Goal: Information Seeking & Learning: Learn about a topic

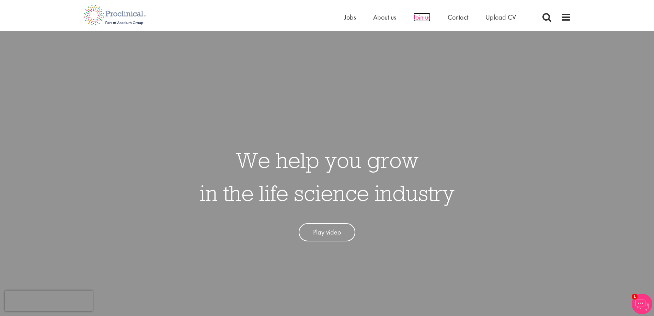
click at [421, 16] on span "Join us" at bounding box center [421, 17] width 17 height 9
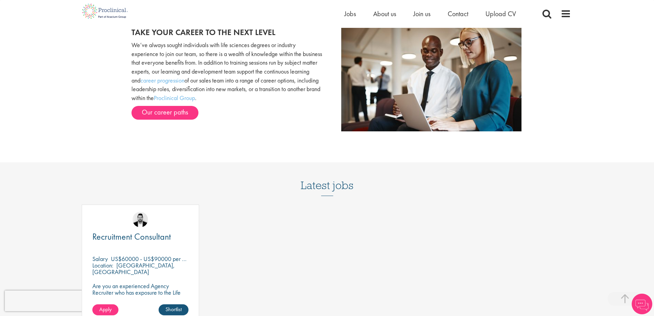
scroll to position [584, 0]
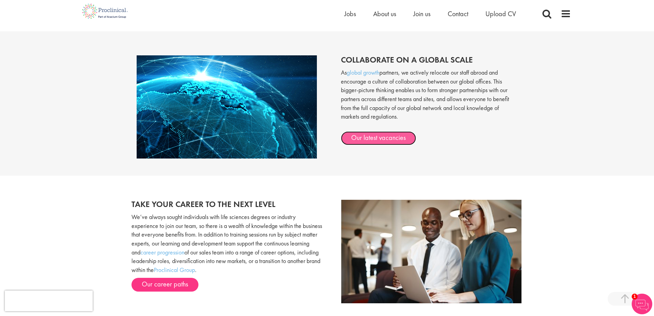
click at [374, 138] on link "Our latest vacancies" at bounding box center [378, 138] width 75 height 14
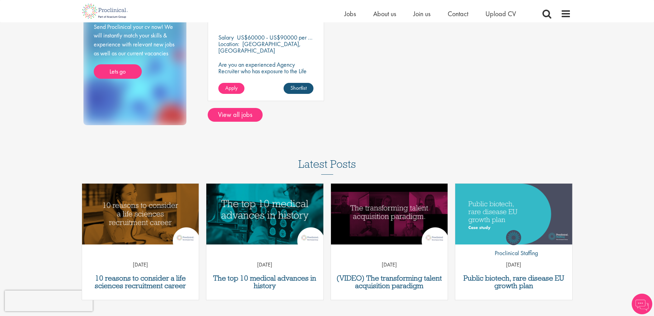
scroll to position [69, 0]
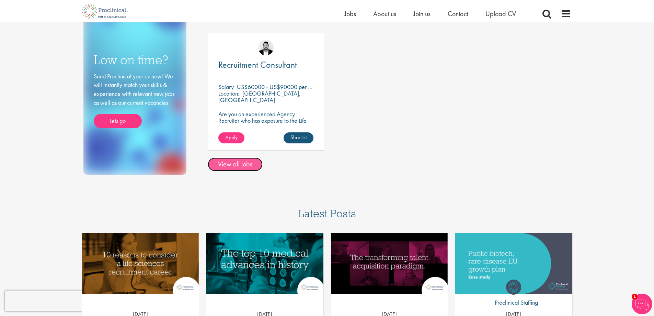
click at [229, 162] on link "View all jobs" at bounding box center [235, 164] width 55 height 14
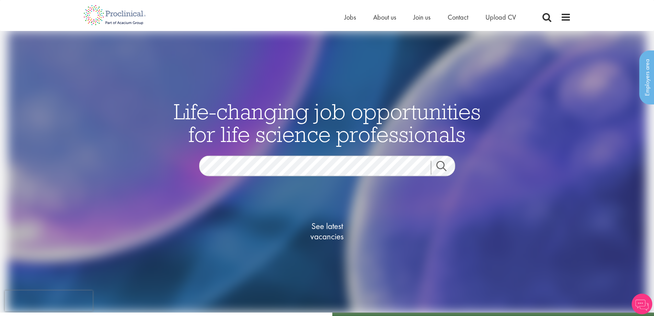
click at [441, 167] on link "Search" at bounding box center [446, 168] width 30 height 14
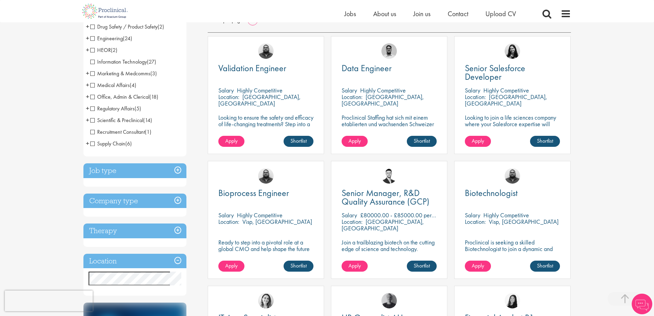
scroll to position [172, 0]
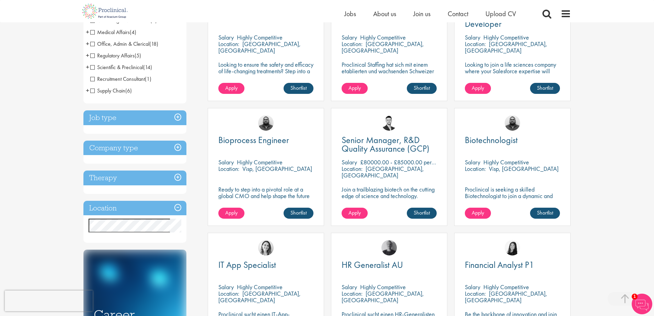
click at [180, 208] on h3 "Location" at bounding box center [134, 208] width 103 height 15
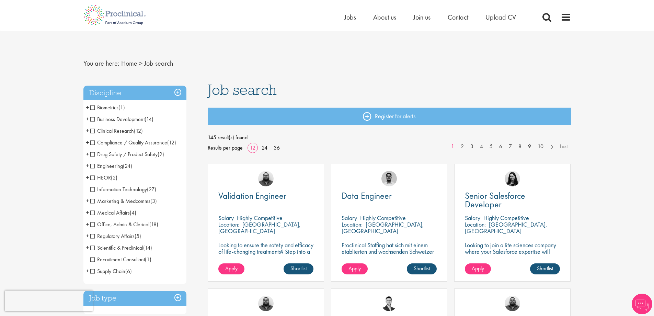
click at [179, 94] on h3 "Discipline" at bounding box center [134, 93] width 103 height 15
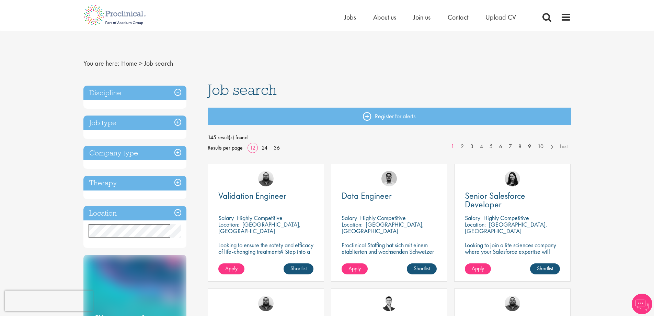
click at [182, 214] on h3 "Location" at bounding box center [134, 213] width 103 height 15
click at [175, 213] on h3 "Location" at bounding box center [134, 213] width 103 height 15
click at [177, 213] on h3 "Location" at bounding box center [134, 213] width 103 height 15
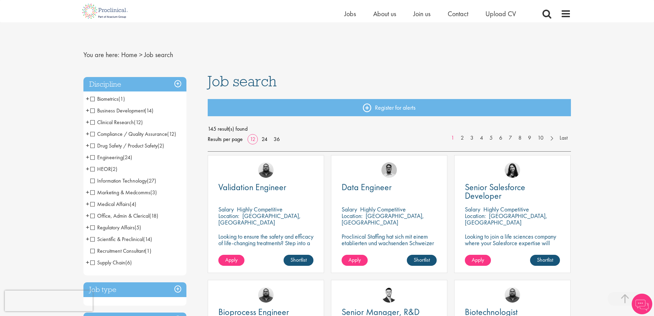
scroll to position [172, 0]
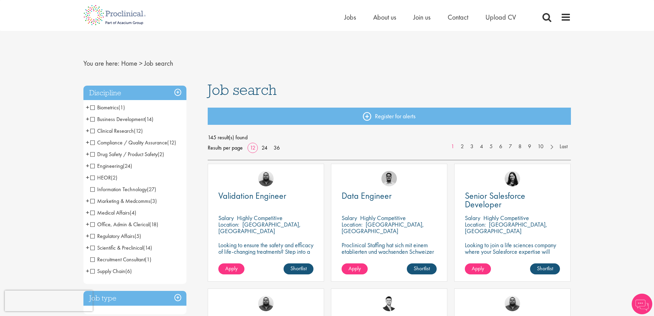
click at [101, 109] on span "Biometrics" at bounding box center [104, 107] width 28 height 7
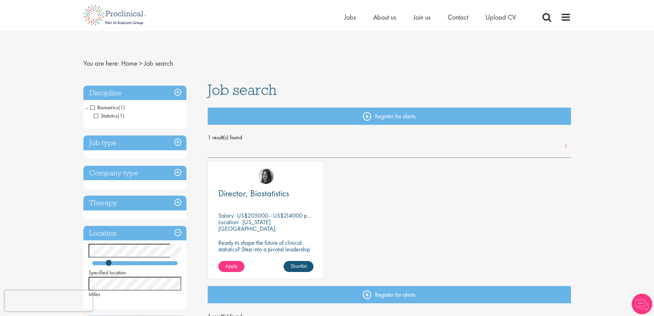
click at [93, 105] on span "Biometrics" at bounding box center [104, 107] width 28 height 7
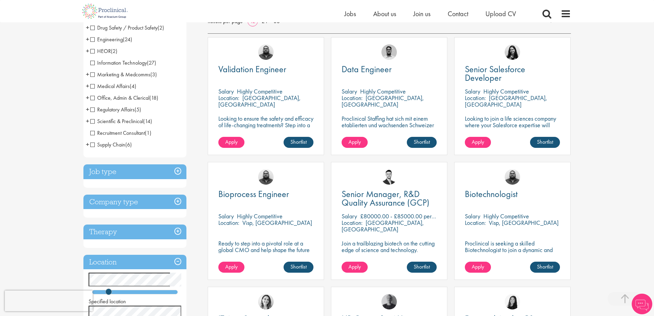
scroll to position [206, 0]
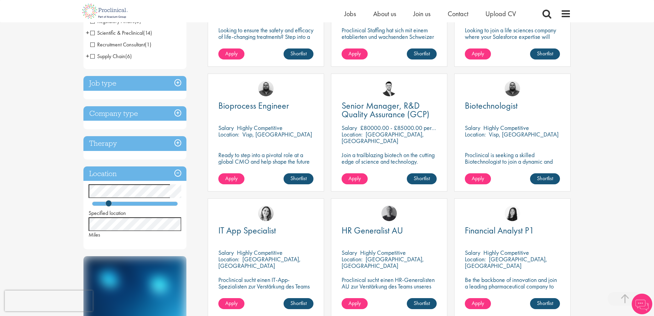
click at [177, 172] on h3 "Location" at bounding box center [134, 173] width 103 height 15
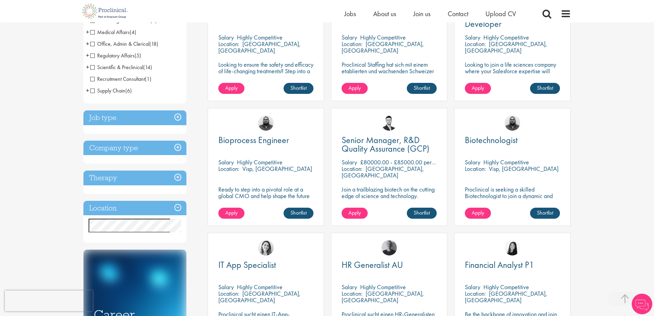
click at [175, 174] on h3 "Therapy" at bounding box center [134, 177] width 103 height 15
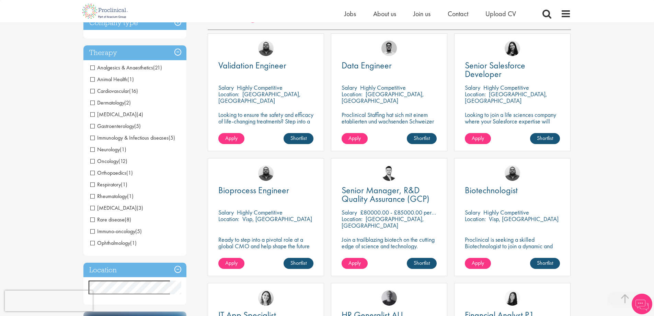
scroll to position [68, 0]
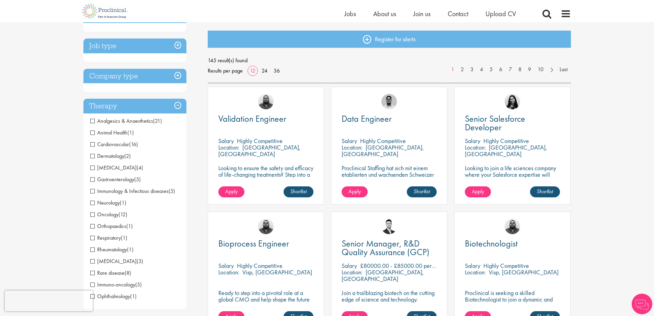
click at [177, 78] on h3 "Company type" at bounding box center [134, 76] width 103 height 15
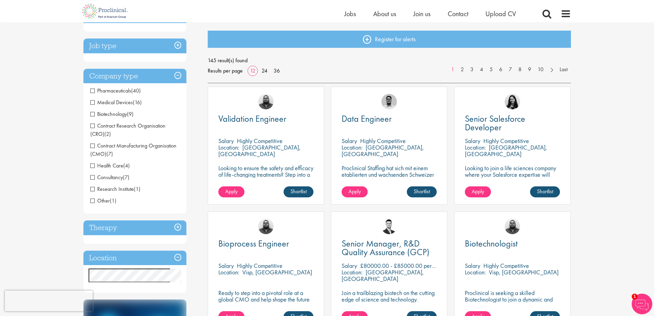
click at [178, 43] on h3 "Job type" at bounding box center [134, 45] width 103 height 15
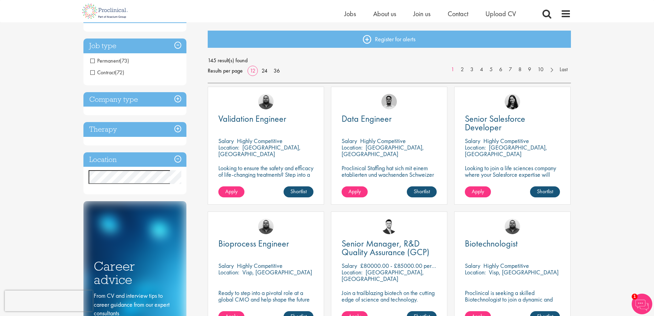
click at [91, 72] on span "Contract" at bounding box center [102, 72] width 25 height 7
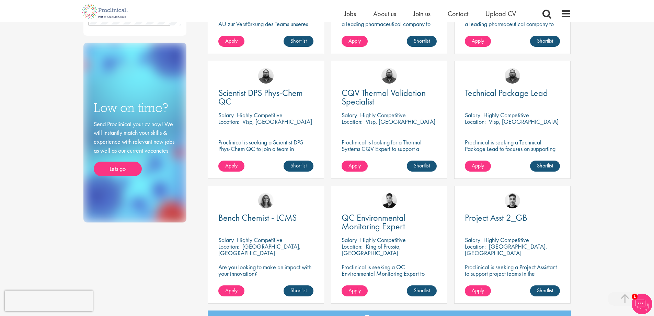
scroll to position [206, 0]
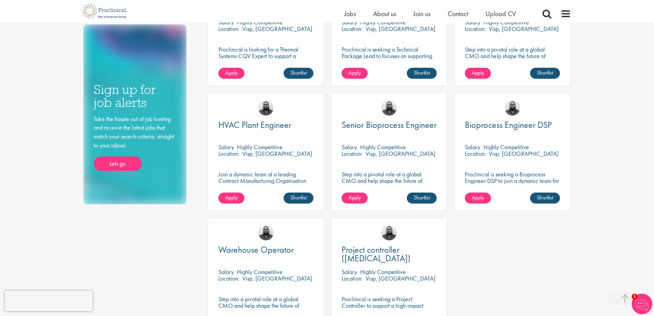
scroll to position [481, 0]
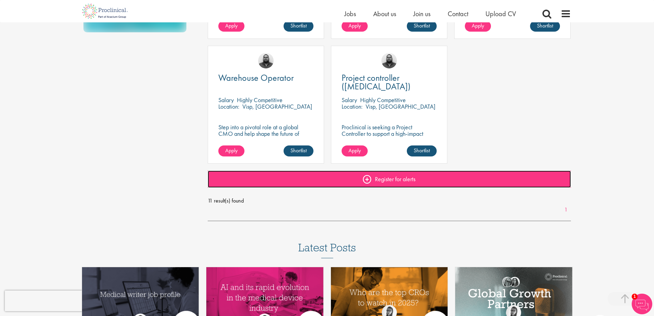
click at [367, 178] on link "Register for alerts" at bounding box center [389, 178] width 363 height 17
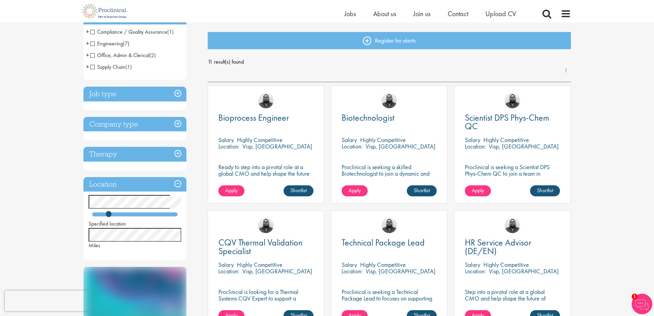
scroll to position [172, 0]
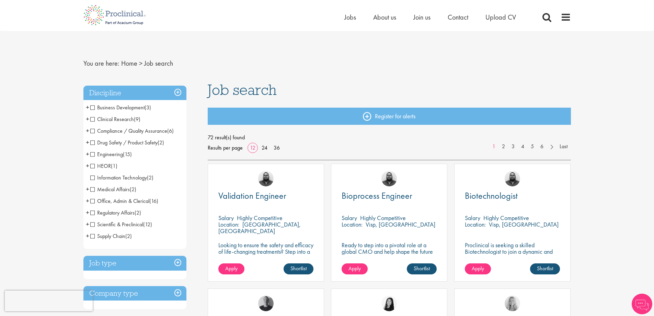
click at [93, 236] on span "Supply Chain" at bounding box center [107, 235] width 35 height 7
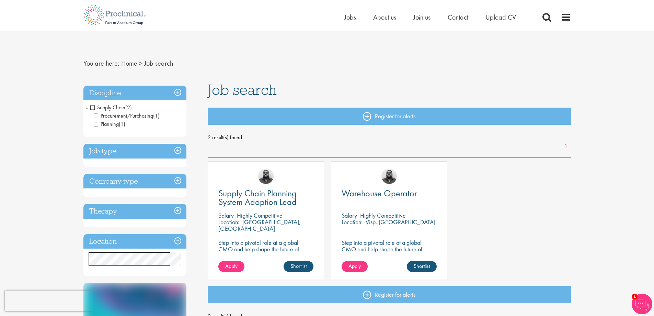
click at [92, 106] on span "Supply Chain" at bounding box center [107, 107] width 35 height 7
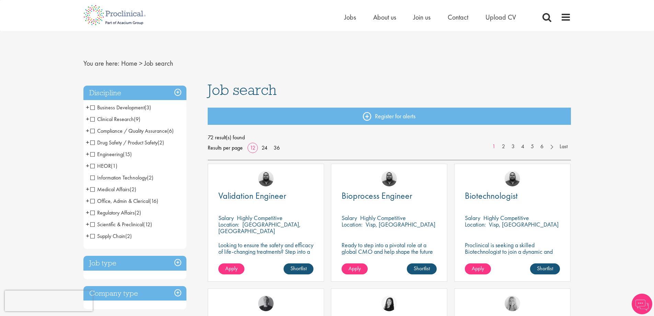
click at [92, 223] on span "Scientific & Preclinical" at bounding box center [116, 223] width 53 height 7
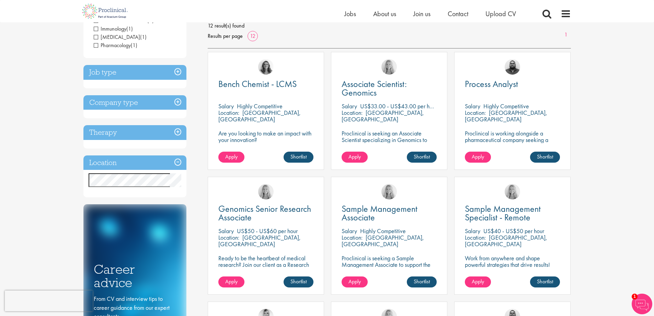
scroll to position [34, 0]
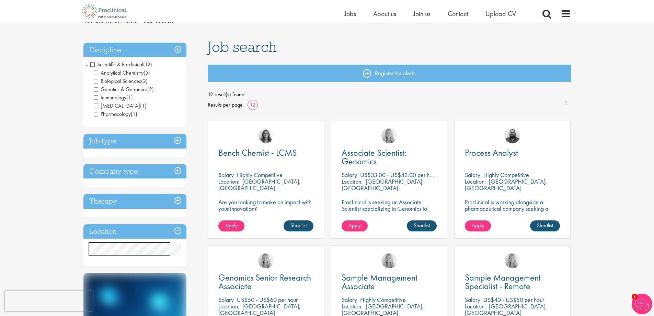
click at [92, 63] on span "Scientific & Preclinical" at bounding box center [116, 64] width 53 height 7
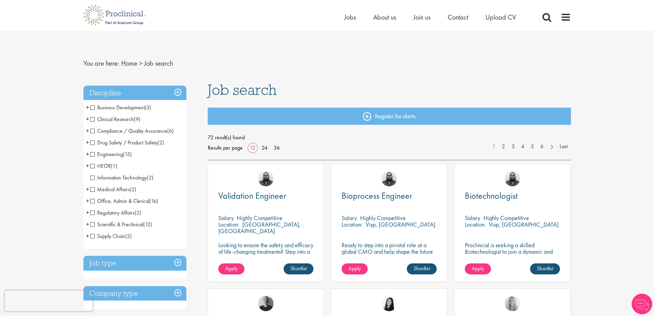
click at [92, 211] on span "Regulatory Affairs" at bounding box center [112, 212] width 44 height 7
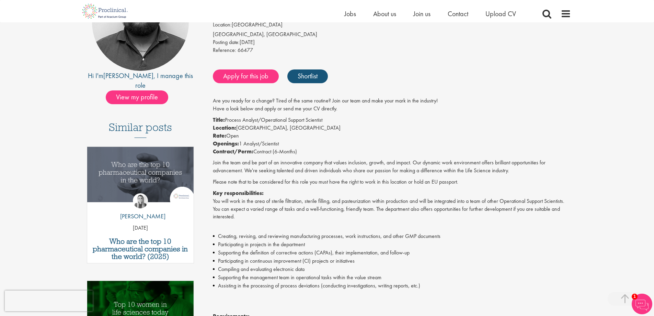
scroll to position [206, 0]
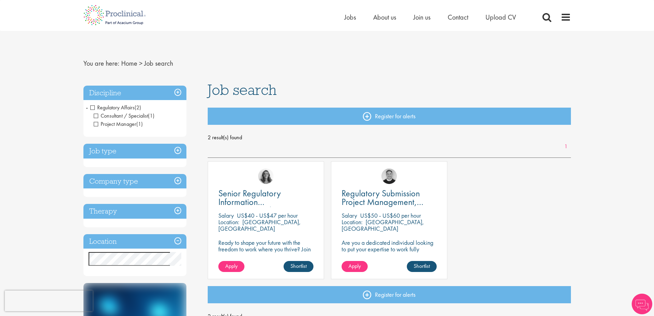
click at [92, 108] on span "Regulatory Affairs" at bounding box center [112, 107] width 44 height 7
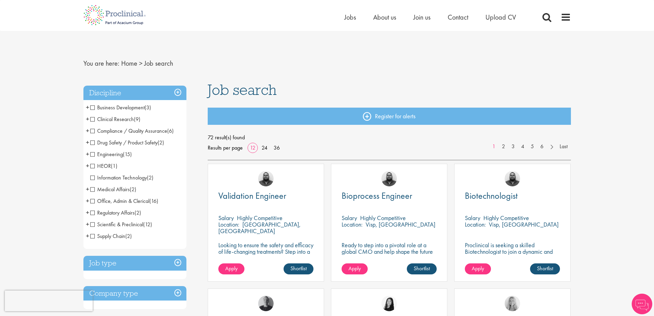
click at [93, 189] on span "Medical Affairs" at bounding box center [109, 188] width 39 height 7
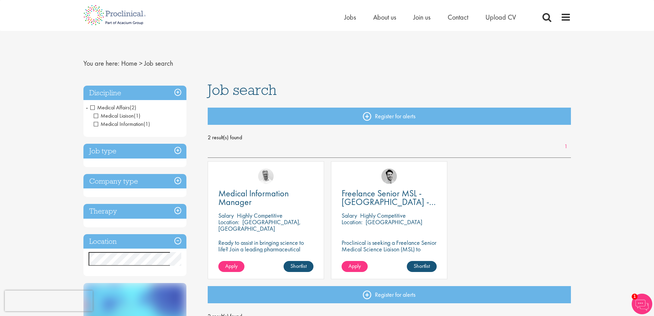
click at [92, 109] on span "Medical Affairs" at bounding box center [109, 107] width 39 height 7
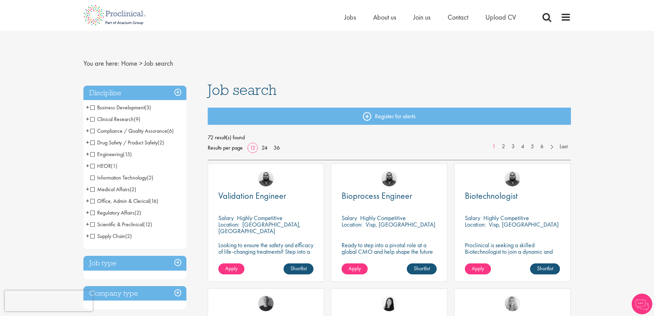
click at [93, 178] on span "Information Technology" at bounding box center [118, 177] width 57 height 7
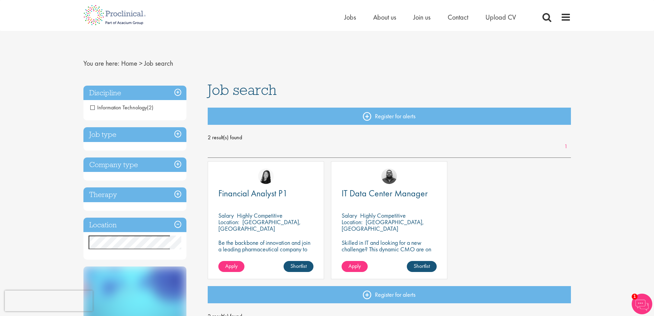
click at [93, 106] on span "Information Technology" at bounding box center [118, 107] width 57 height 7
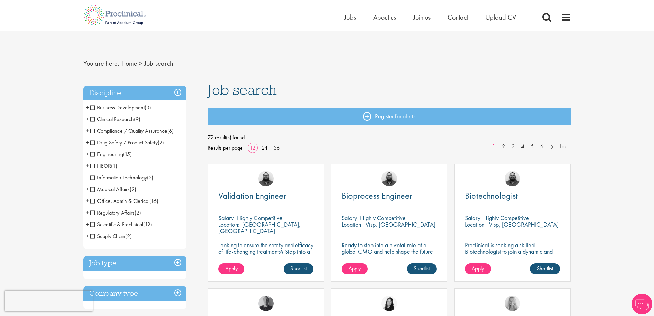
click at [93, 165] on span "HEOR" at bounding box center [100, 165] width 21 height 7
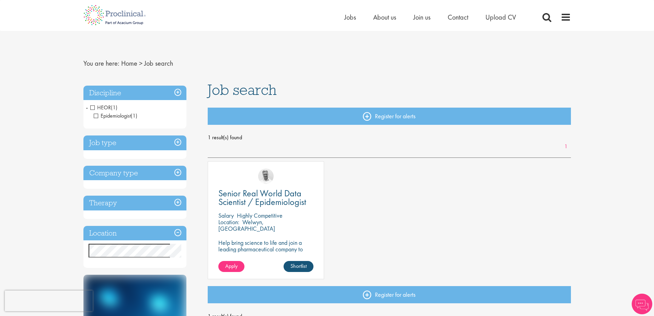
click at [92, 106] on span "HEOR" at bounding box center [100, 107] width 21 height 7
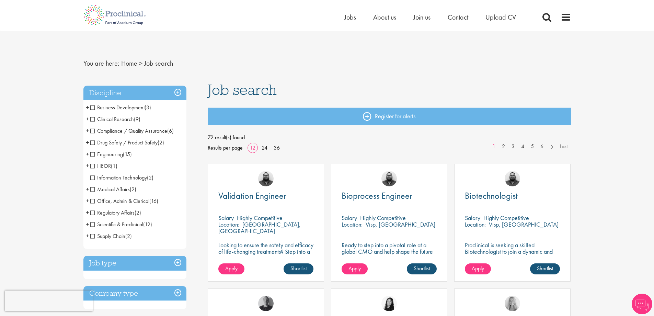
click at [92, 157] on span "Engineering" at bounding box center [106, 153] width 33 height 7
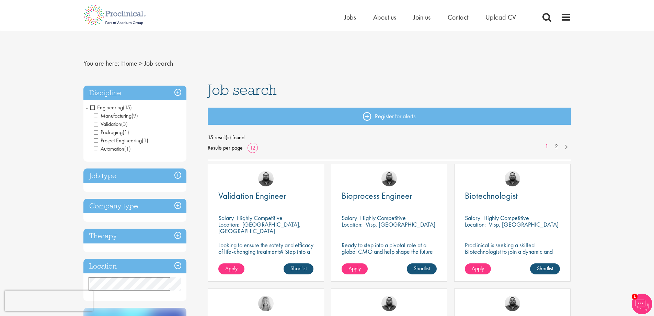
click at [91, 107] on span "Engineering" at bounding box center [106, 107] width 33 height 7
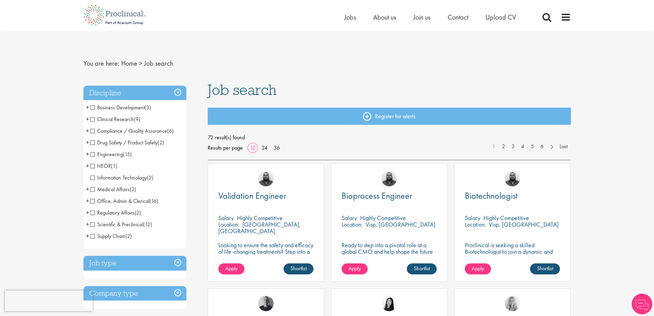
click at [91, 143] on span "Drug Safety / Product Safety" at bounding box center [123, 142] width 67 height 7
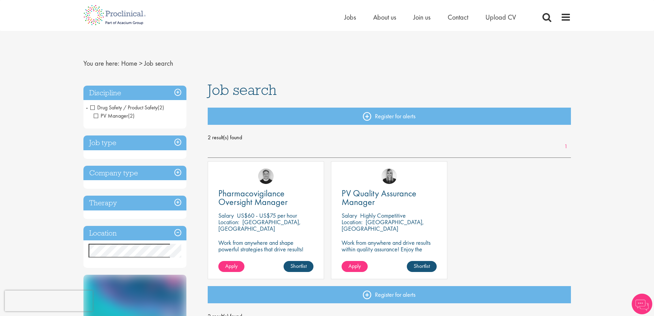
click at [92, 109] on span "Drug Safety / Product Safety" at bounding box center [123, 107] width 67 height 7
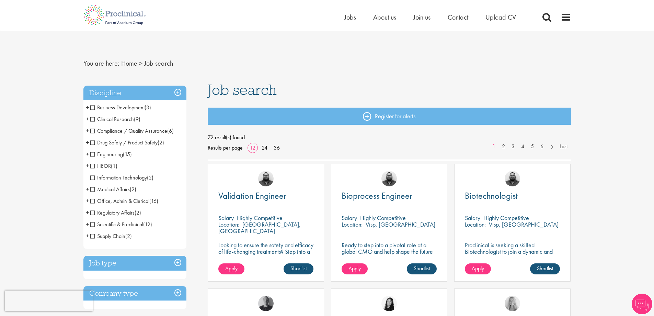
click at [92, 128] on span "Compliance / Quality Assurance" at bounding box center [128, 130] width 77 height 7
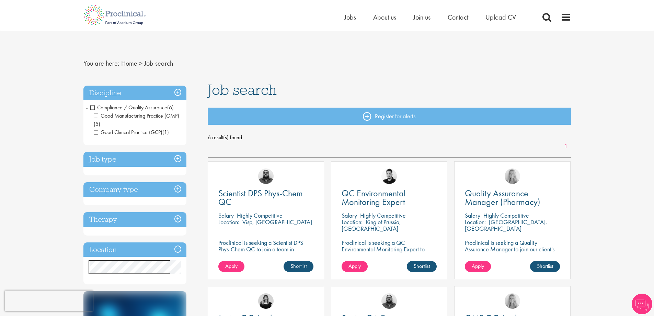
click at [89, 107] on li "Compliance / Quality Assurance (6) - + Good Manufacturing Practice (GMP) (5) Go…" at bounding box center [134, 120] width 103 height 36
click at [91, 108] on span "Compliance / Quality Assurance" at bounding box center [128, 107] width 77 height 7
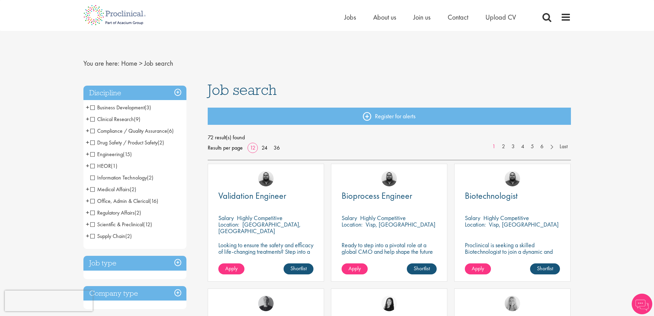
click at [92, 117] on span "Clinical Research" at bounding box center [112, 118] width 44 height 7
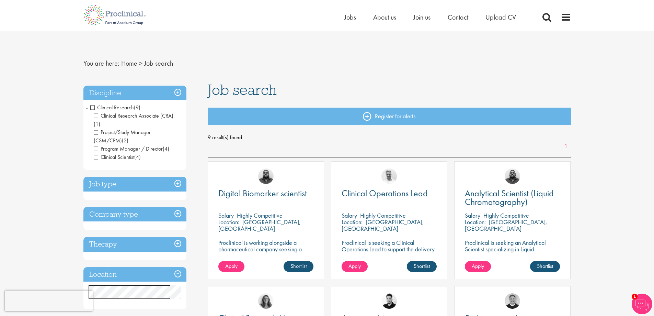
click at [90, 106] on li "Clinical Research (9) - + Clinical Research Associate (CRA) (1) Project/Study M…" at bounding box center [134, 132] width 103 height 61
click at [92, 107] on span "Clinical Research" at bounding box center [112, 107] width 44 height 7
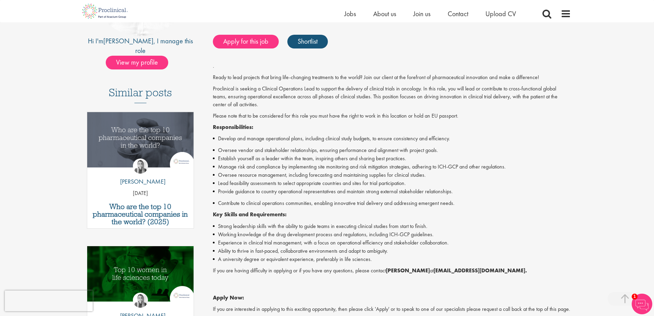
scroll to position [137, 0]
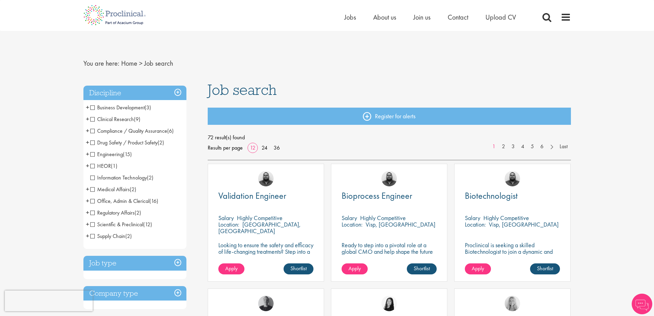
click at [91, 107] on span "Business Development" at bounding box center [117, 107] width 54 height 7
